Goal: Task Accomplishment & Management: Use online tool/utility

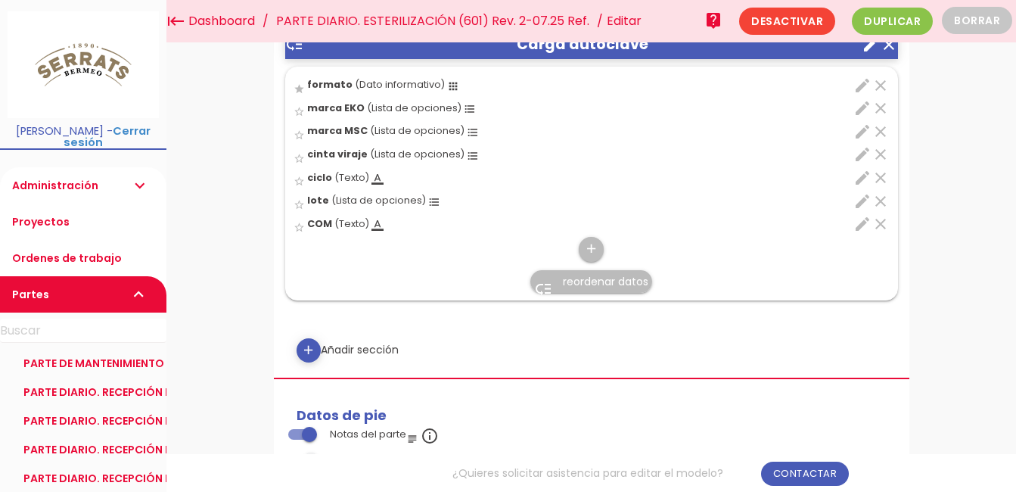
scroll to position [1286, 0]
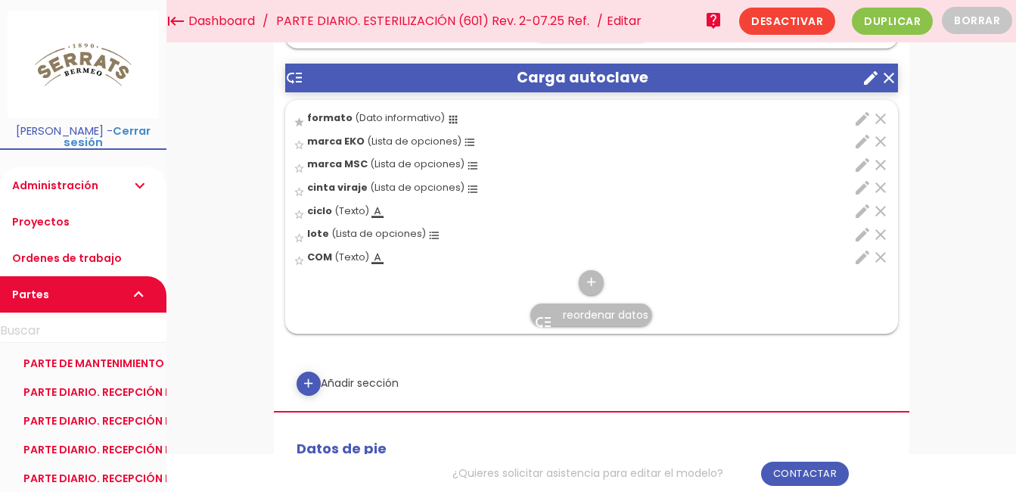
click at [574, 310] on span "reordenar datos" at bounding box center [606, 314] width 86 height 15
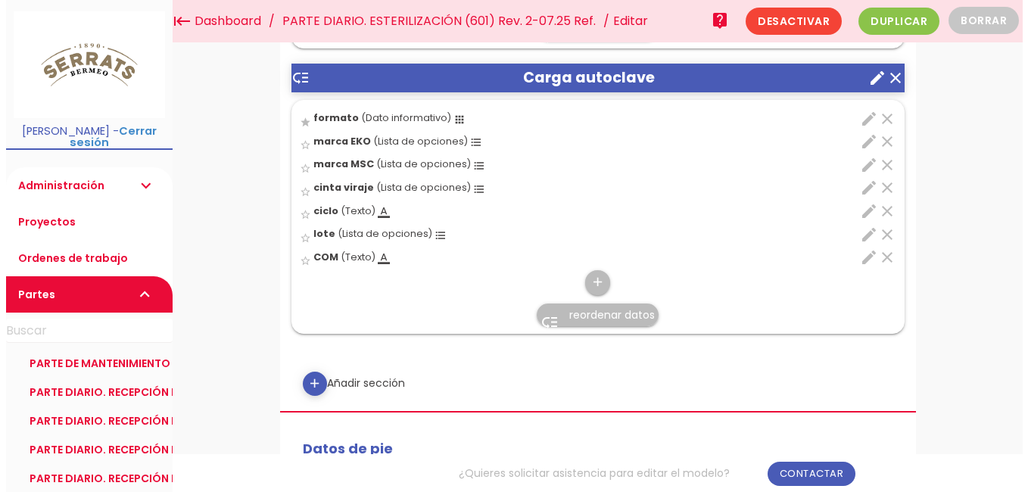
scroll to position [0, 0]
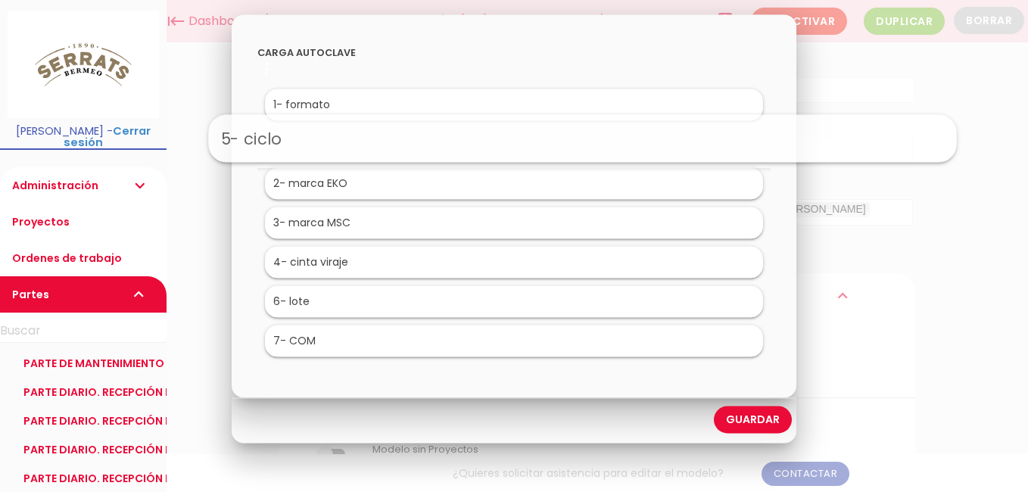
drag, startPoint x: 350, startPoint y: 268, endPoint x: 418, endPoint y: 144, distance: 141.5
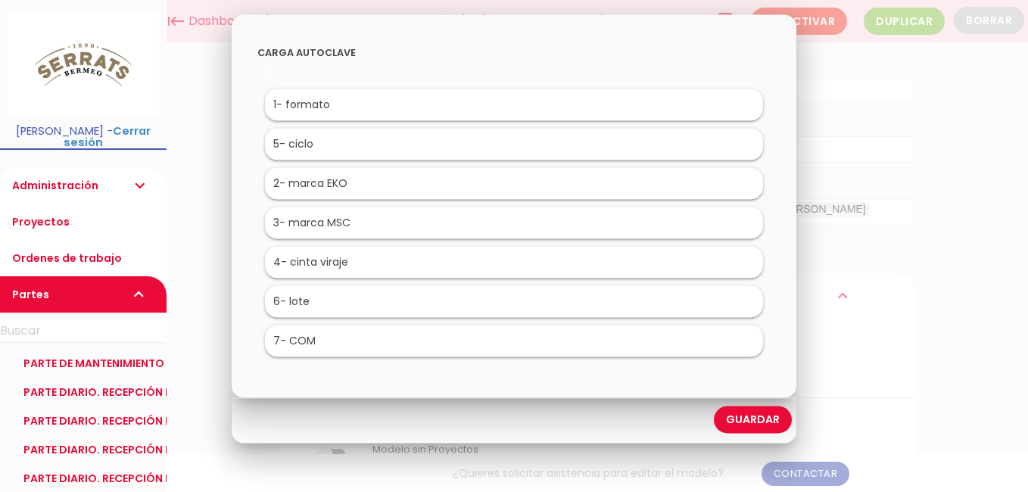
click at [738, 418] on link "Guardar" at bounding box center [753, 419] width 78 height 27
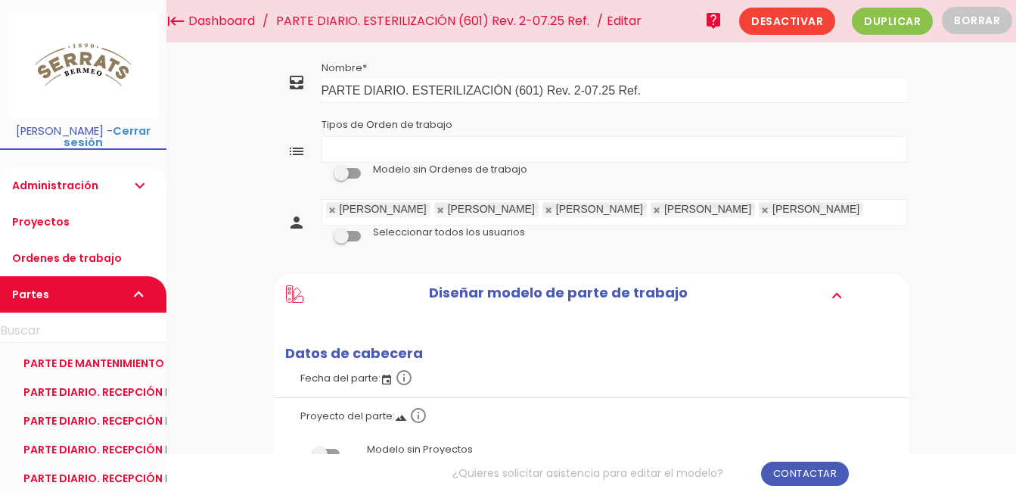
click at [473, 20] on link "PARTE DIARIO. ESTERILIZACIÓN (601) Rev. 2-07.25 Ref." at bounding box center [432, 21] width 321 height 42
